Goal: Information Seeking & Learning: Learn about a topic

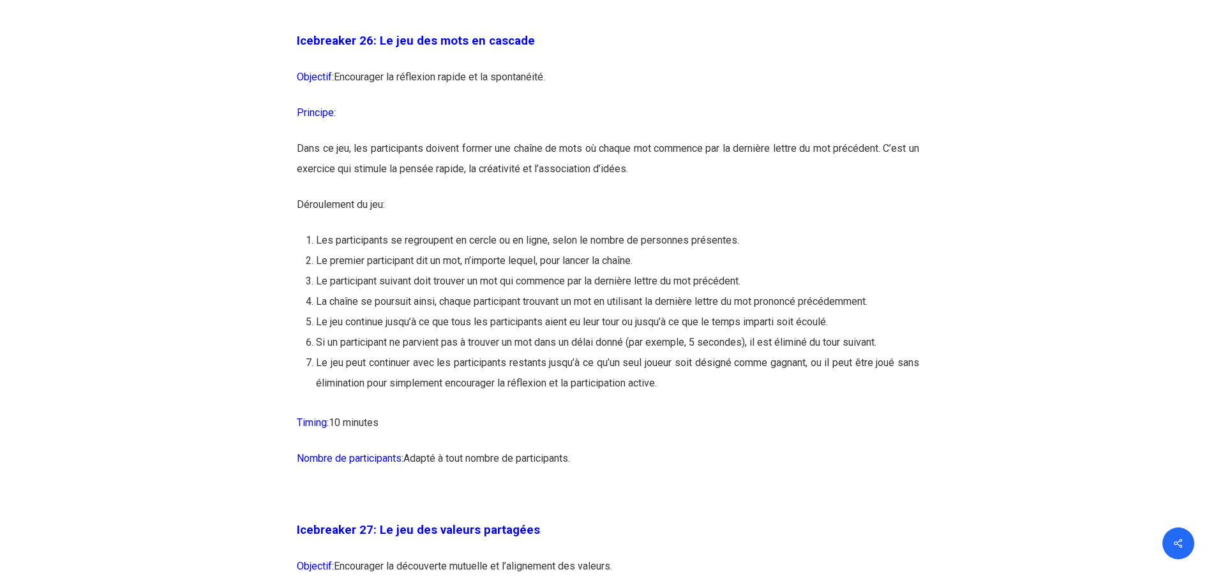
scroll to position [11245, 0]
drag, startPoint x: 377, startPoint y: 100, endPoint x: 773, endPoint y: 461, distance: 537.1
copy div "Le jeu des mots en cascade Objectif: Encourager la réflexion rapide et la spont…"
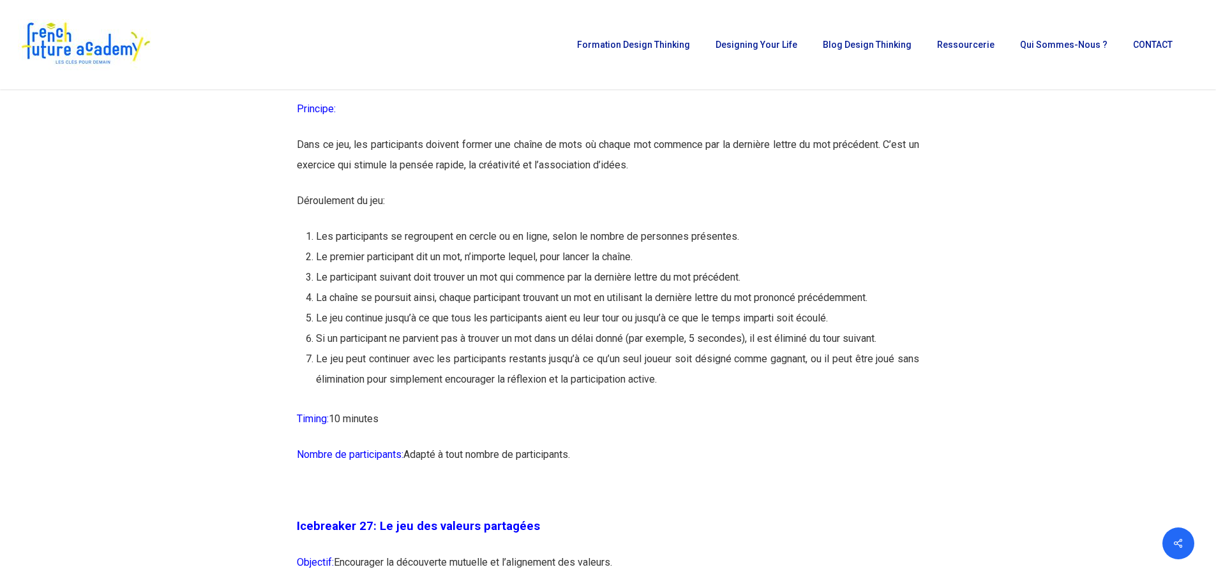
scroll to position [11248, 0]
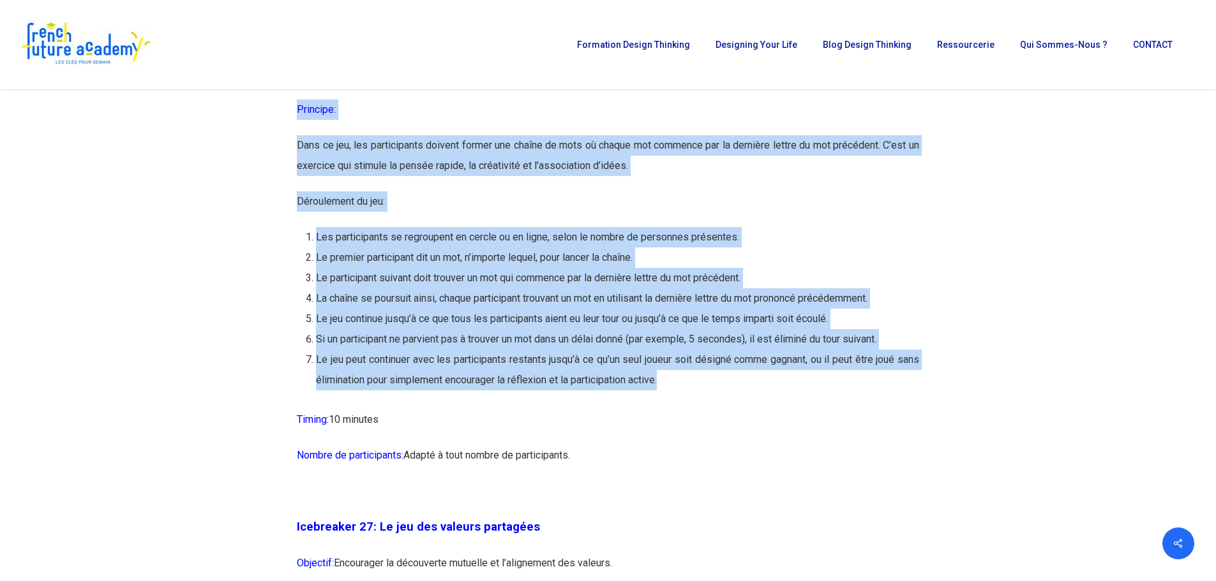
drag, startPoint x: 247, startPoint y: 123, endPoint x: 697, endPoint y: 436, distance: 547.9
copy div "Icebreaker 1: Nommez votre super-pouvoir ! Objectif: Encourager l’expression in…"
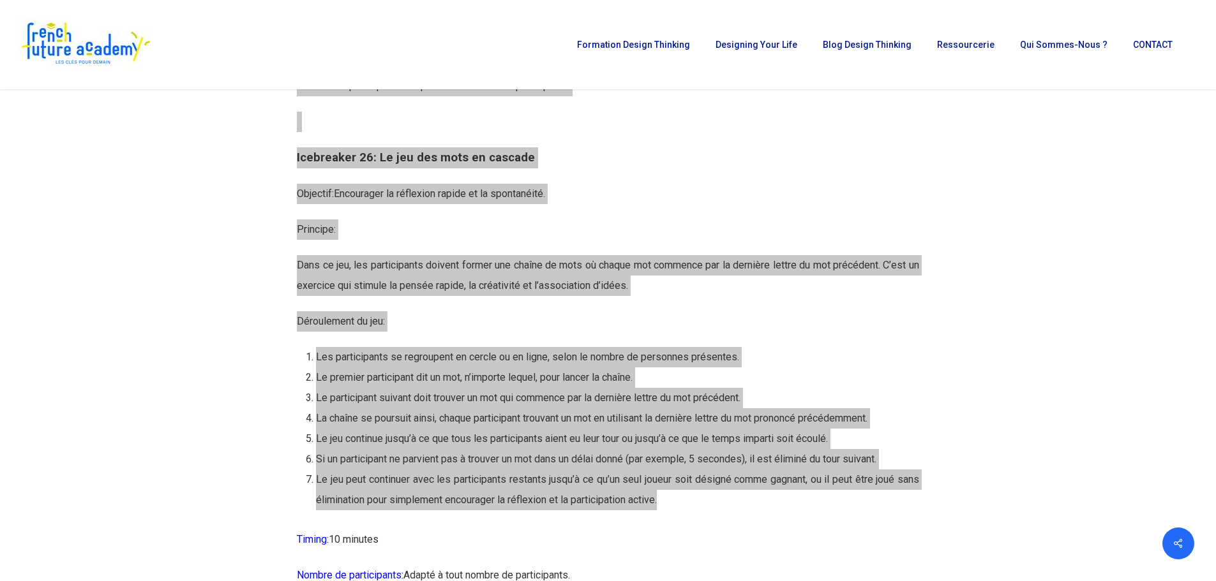
scroll to position [11127, 0]
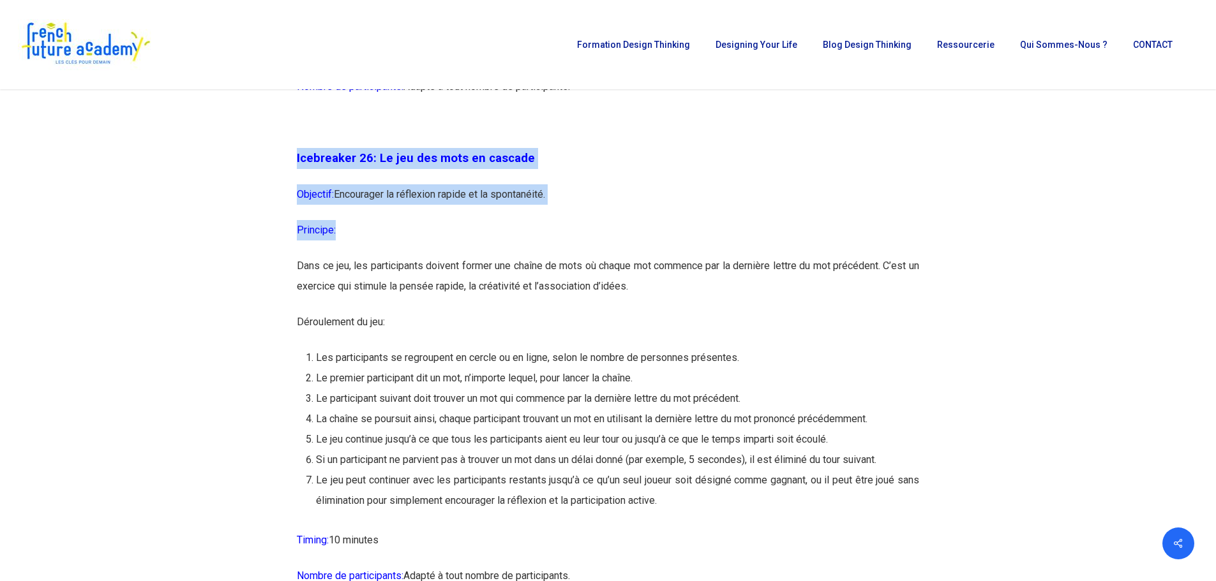
drag, startPoint x: 297, startPoint y: 218, endPoint x: 447, endPoint y: 306, distance: 174.1
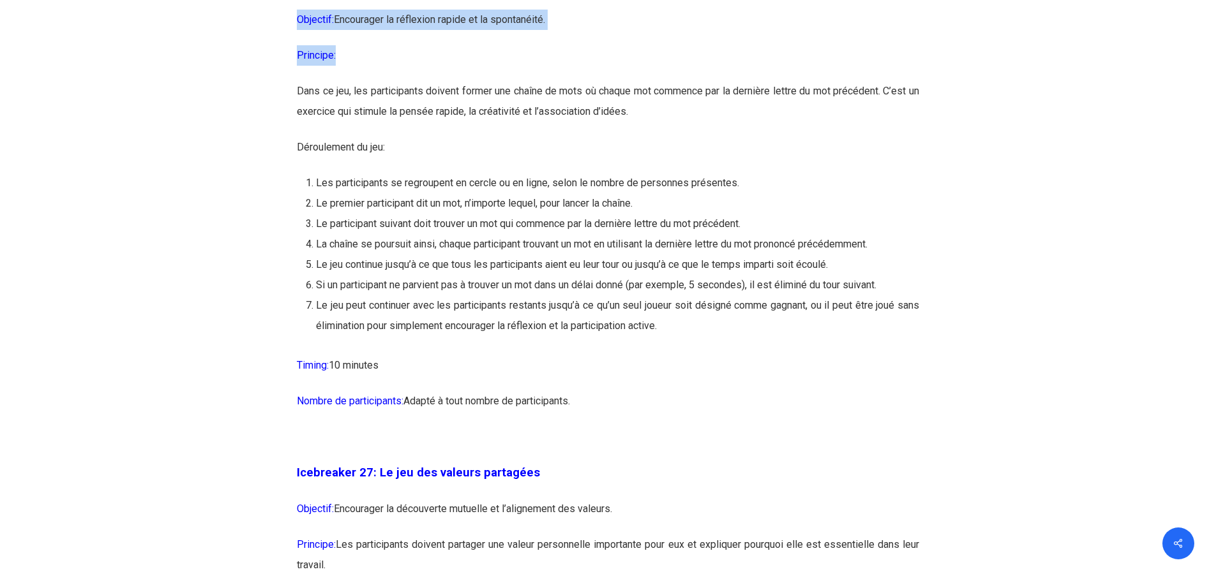
scroll to position [11314, 0]
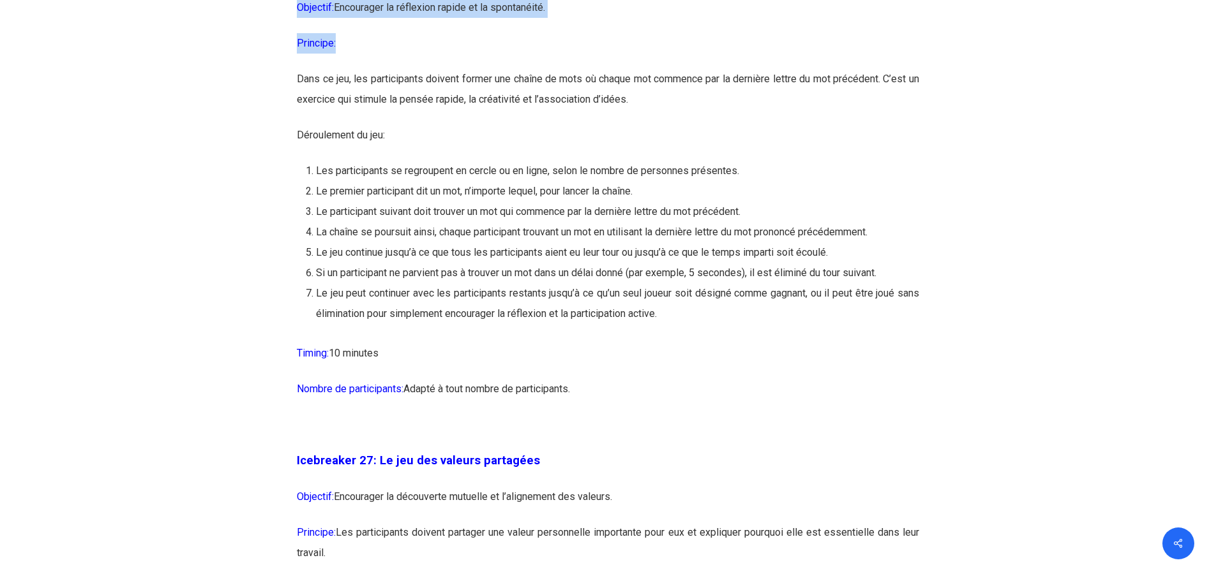
click at [586, 415] on p "Nombre de participants: Adapté à tout nombre de participants." at bounding box center [608, 397] width 622 height 36
copy div "Icebreaker 26: Le jeu des mots en cascade Objectif: Encourager la réflexion rap…"
